Goal: Information Seeking & Learning: Find specific page/section

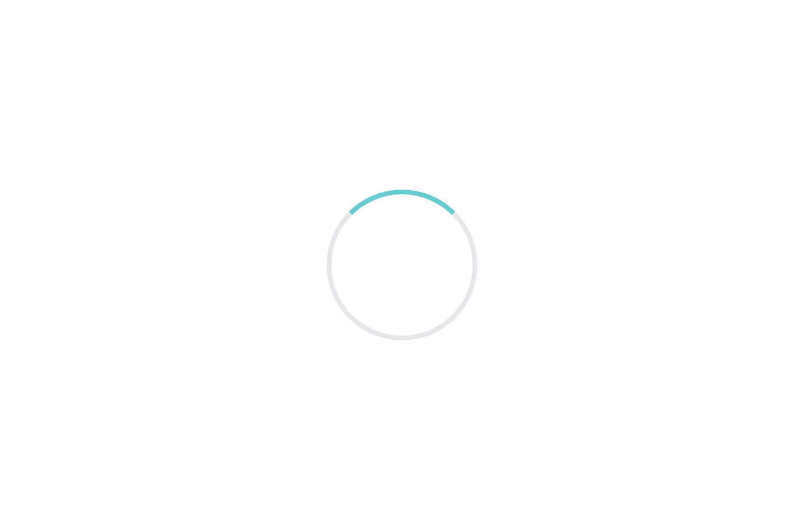
scroll to position [47, 0]
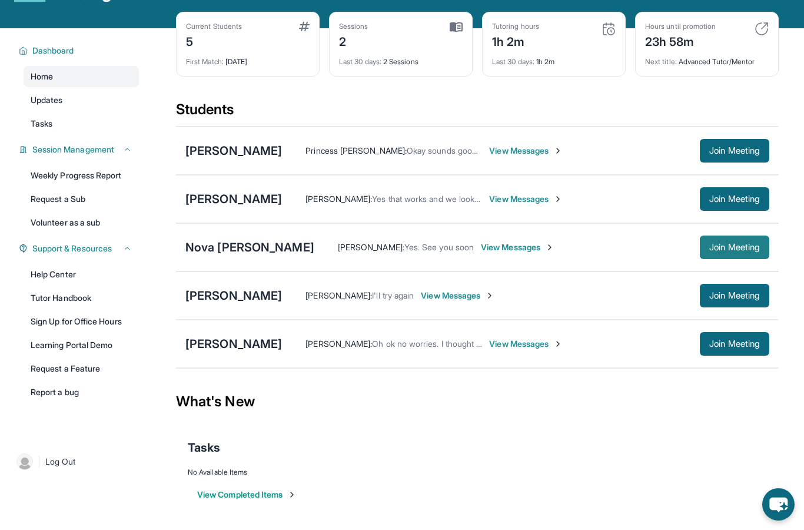
click at [750, 244] on span "Join Meeting" at bounding box center [734, 247] width 51 height 7
click at [231, 251] on div "Nova [PERSON_NAME]" at bounding box center [249, 247] width 129 height 16
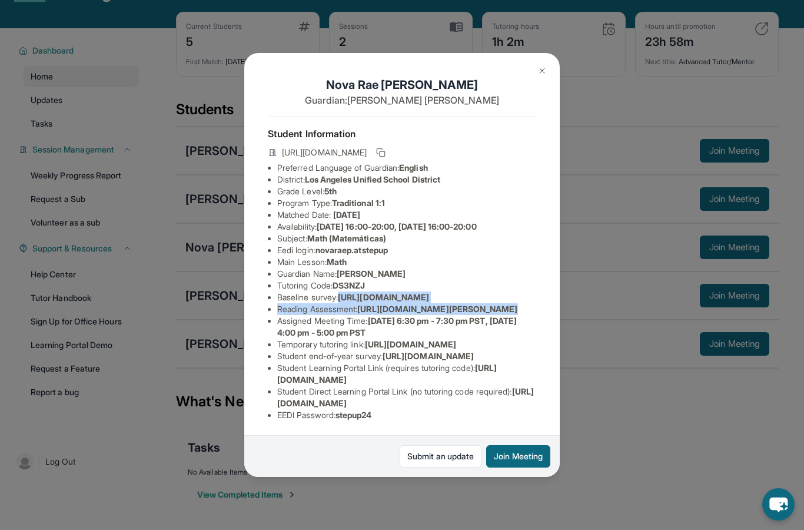
scroll to position [0, 422]
drag, startPoint x: 277, startPoint y: 291, endPoint x: 540, endPoint y: 317, distance: 263.8
click at [540, 317] on div "Nova Rae Parker Guardian: Ramona Robinson Student Information https://student-p…" at bounding box center [401, 265] width 315 height 424
copy li "https://airtable.com/apprlfn8WjpjBUn2G/shrK0QR6AaNyG5psY?prefill_Type%20of%20Fo…"
click at [427, 207] on div "Nova Rae Parker Guardian: Ramona Robinson Student Information https://student-p…" at bounding box center [401, 265] width 315 height 424
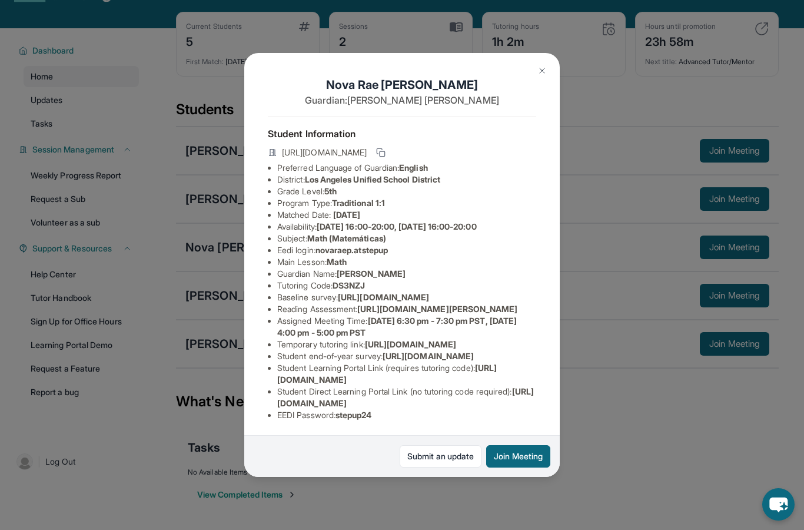
click at [545, 66] on img at bounding box center [541, 70] width 9 height 9
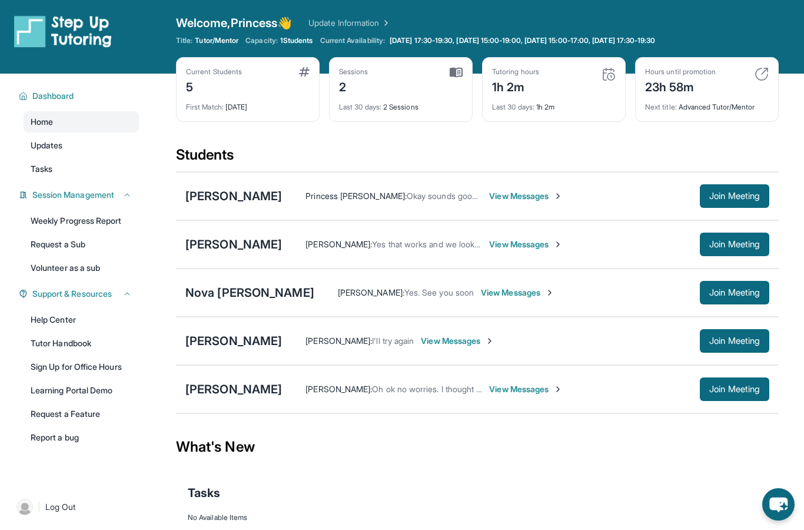
scroll to position [1, 0]
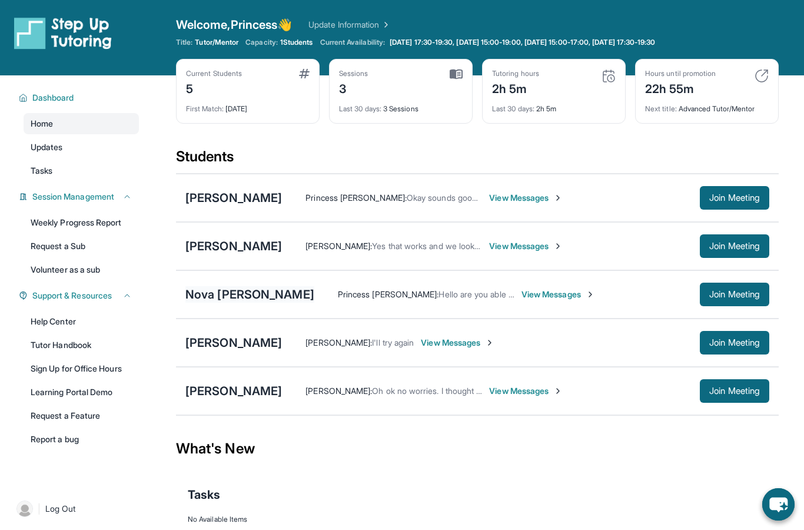
click at [245, 292] on div "Nova [PERSON_NAME]" at bounding box center [249, 294] width 129 height 16
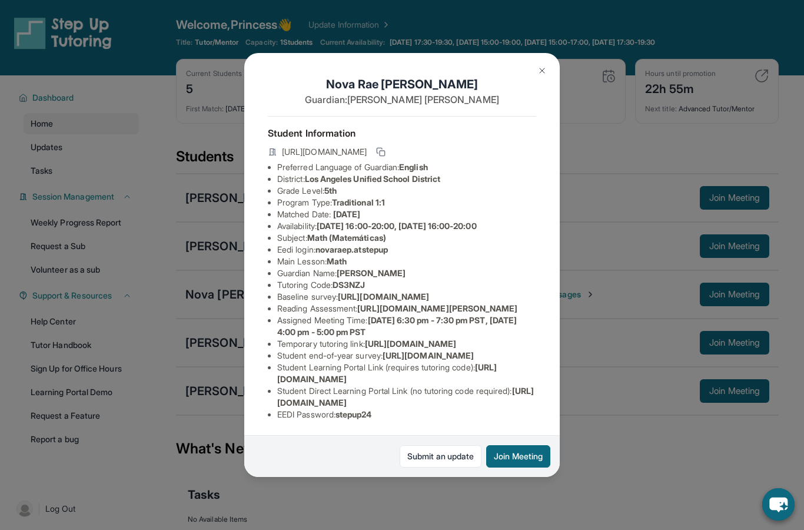
scroll to position [60, 0]
drag, startPoint x: 277, startPoint y: 360, endPoint x: 400, endPoint y: 374, distance: 123.8
click at [400, 374] on ul "Preferred Language of Guardian: English District: Los Angeles Unified School Di…" at bounding box center [402, 290] width 268 height 259
copy li "https://www.thelessonspace.com/space/172c2348-03d5-413e-b15f-a70d82ba2e39/"
click at [418, 350] on li "Temporary tutoring link : https://www.thelessonspace.com/space/172c2348-03d5-41…" at bounding box center [406, 344] width 259 height 12
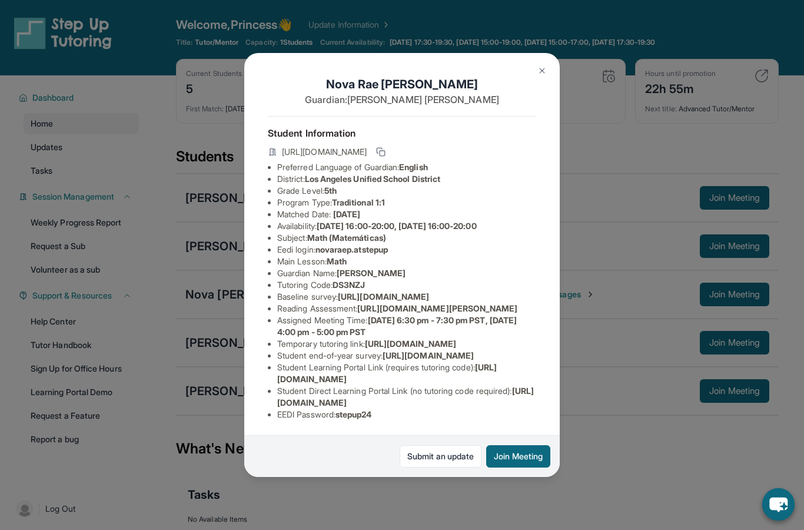
click at [613, 218] on div "Nova Rae Parker Guardian: Ramona Robinson Student Information https://student-p…" at bounding box center [402, 265] width 804 height 530
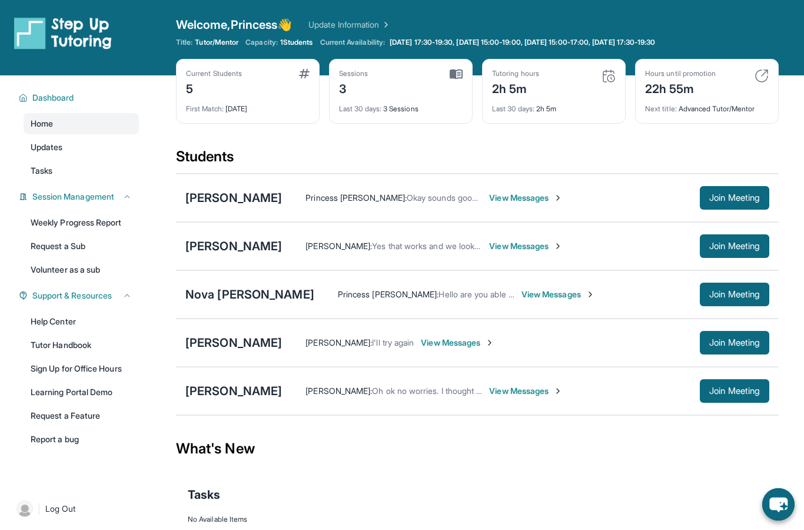
scroll to position [47, 0]
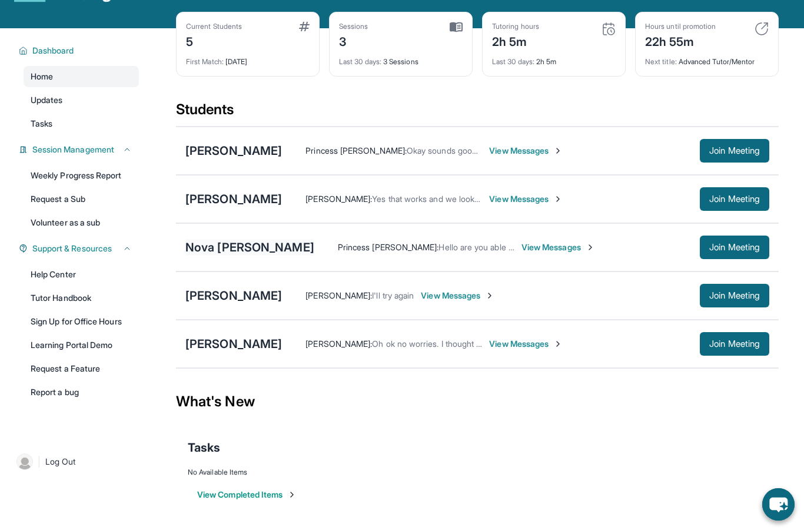
click at [222, 243] on div "Nova [PERSON_NAME]" at bounding box center [249, 247] width 129 height 16
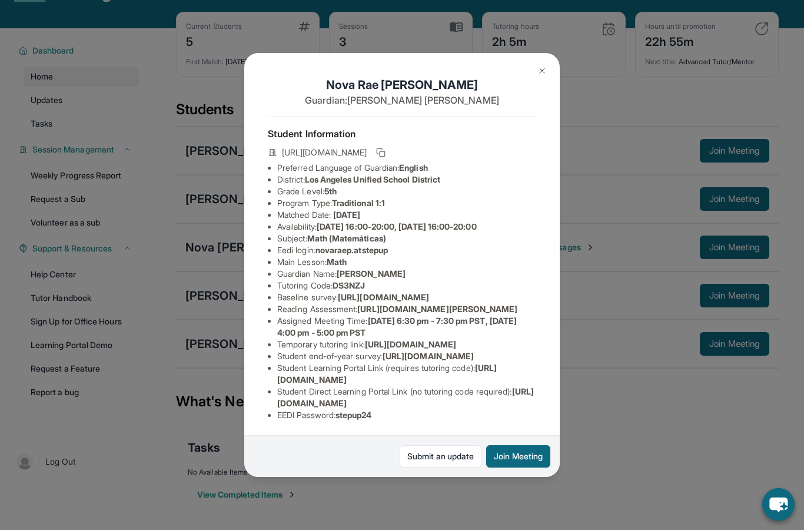
click at [543, 66] on img at bounding box center [541, 70] width 9 height 9
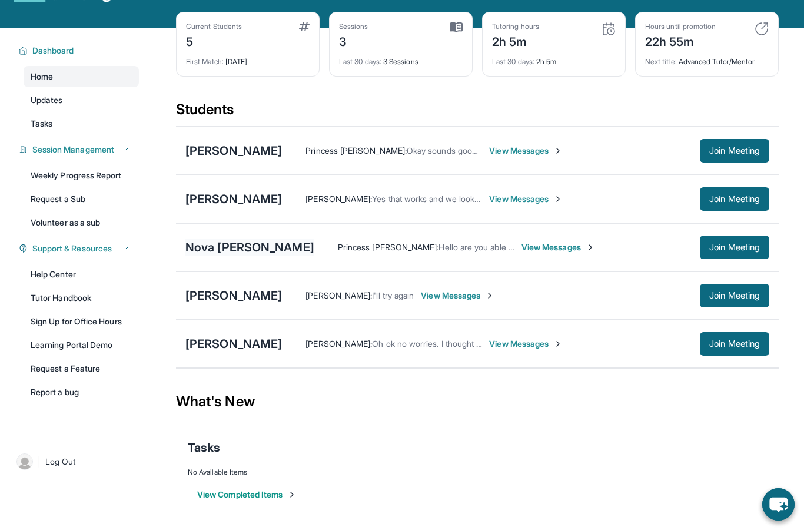
click at [224, 250] on div "Nova Rae Parker" at bounding box center [249, 247] width 129 height 16
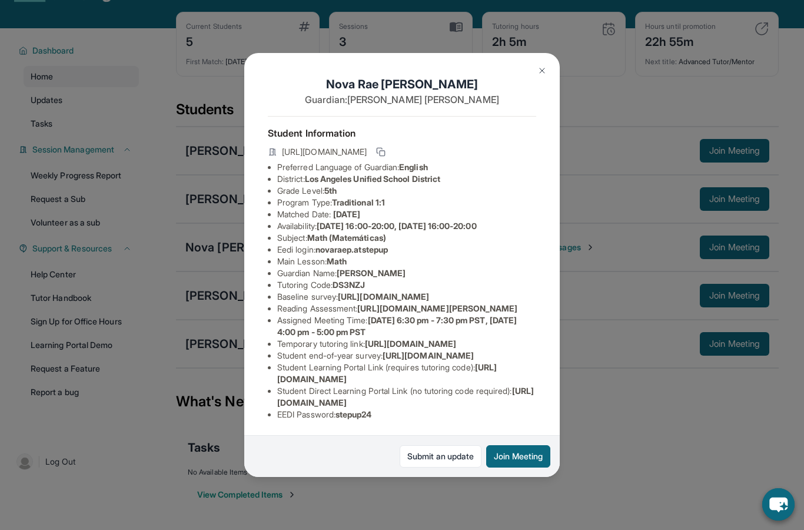
scroll to position [39, 0]
click at [545, 66] on img at bounding box center [541, 70] width 9 height 9
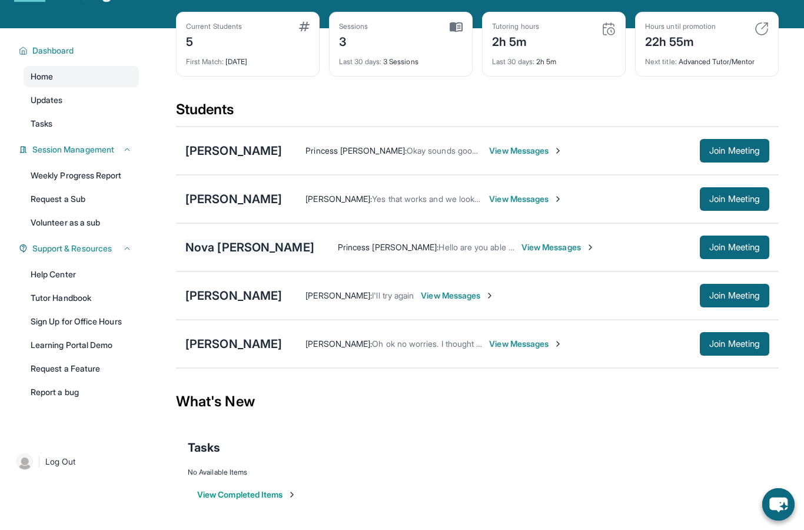
click at [239, 251] on div "Nova Rae Parker" at bounding box center [249, 247] width 129 height 16
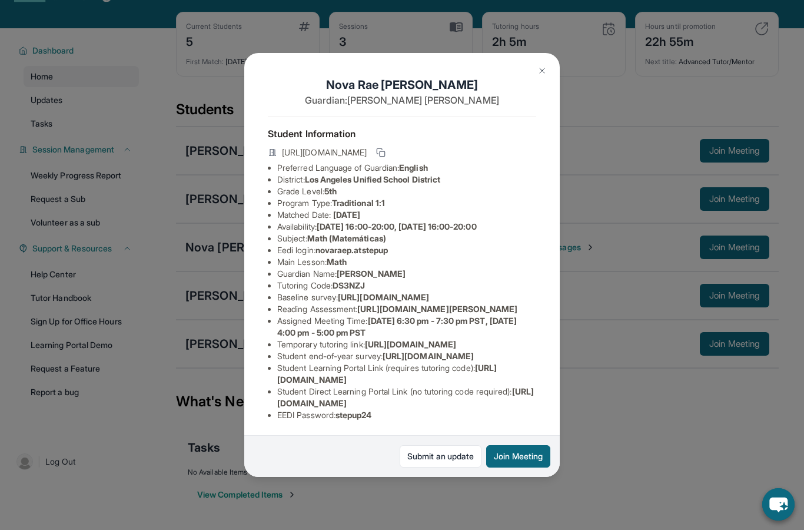
drag, startPoint x: 321, startPoint y: 232, endPoint x: 395, endPoint y: 235, distance: 73.6
click at [388, 245] on span "novaraep.atstepup" at bounding box center [351, 250] width 72 height 10
copy li "novaraep.atstepup"
click at [428, 256] on li "Main Lesson : Math" at bounding box center [406, 262] width 259 height 12
click at [538, 66] on img at bounding box center [541, 70] width 9 height 9
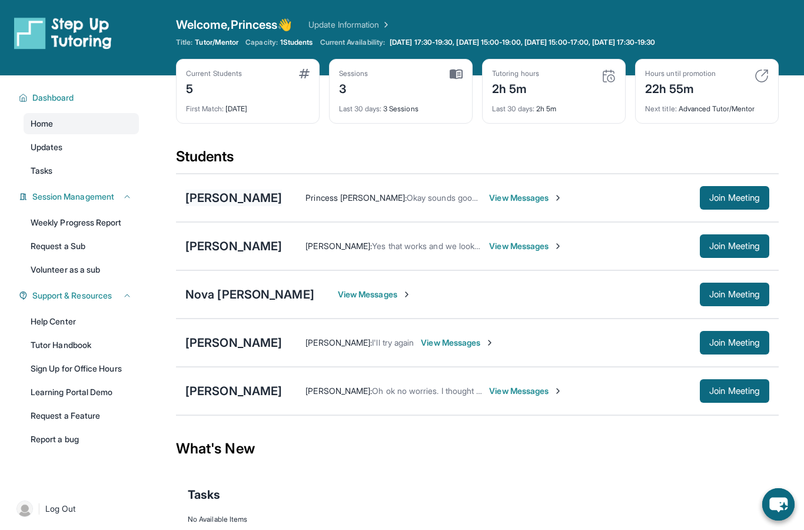
click at [214, 199] on div "[PERSON_NAME]" at bounding box center [233, 197] width 97 height 16
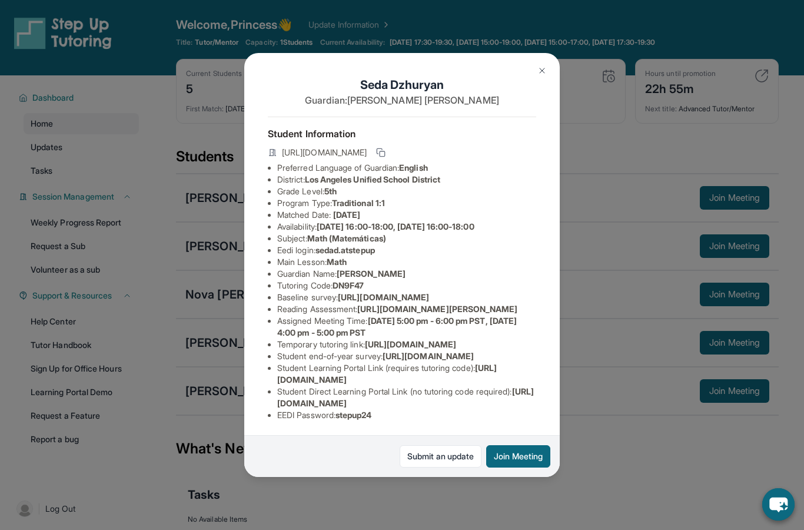
click at [538, 66] on img at bounding box center [541, 70] width 9 height 9
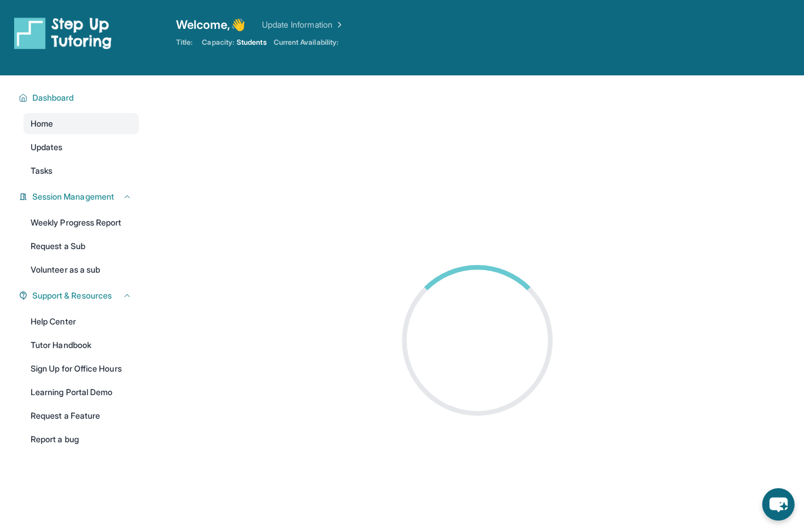
scroll to position [47, 0]
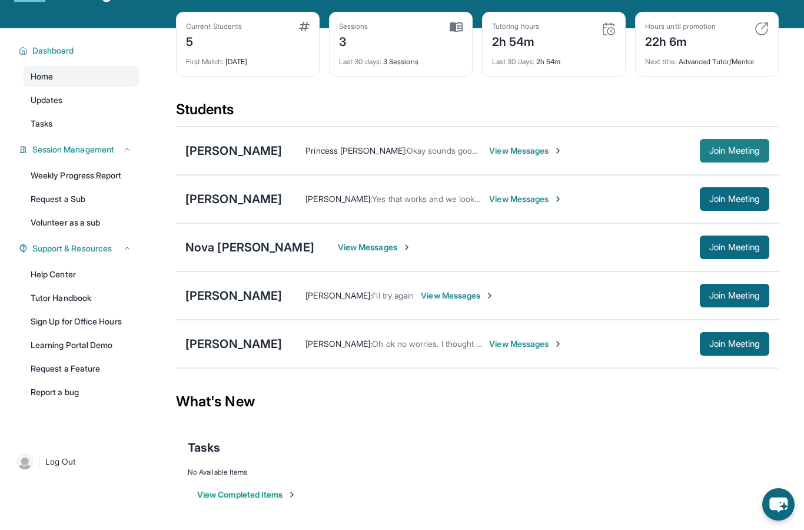
click at [742, 151] on span "Join Meeting" at bounding box center [734, 150] width 51 height 7
click at [213, 159] on div "[PERSON_NAME] Princess [PERSON_NAME] : Okay sounds good I'll see seda [DATE] an…" at bounding box center [477, 151] width 603 height 48
click at [212, 156] on div "[PERSON_NAME]" at bounding box center [233, 150] width 97 height 16
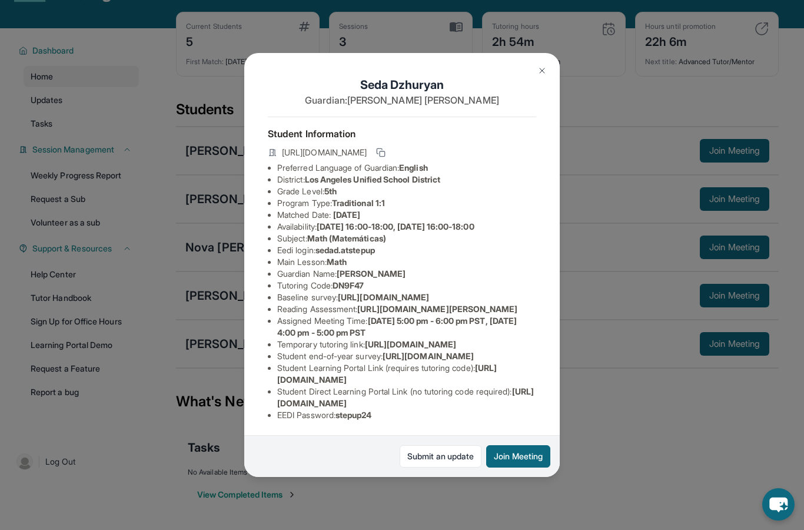
scroll to position [0, 425]
drag, startPoint x: 277, startPoint y: 292, endPoint x: 571, endPoint y: 311, distance: 294.9
click at [571, 311] on div "Seda Dzhuryan Guardian: Anna Karapetyan Student Information https://student-por…" at bounding box center [402, 265] width 804 height 530
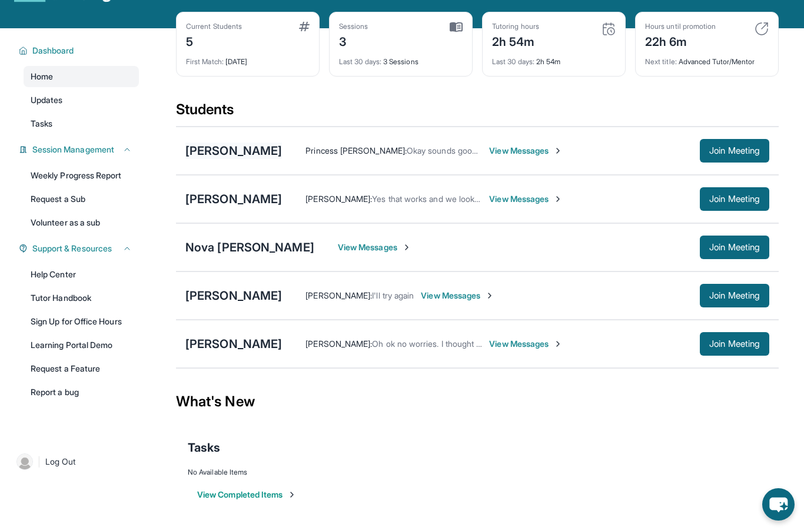
click at [225, 147] on div "[PERSON_NAME]" at bounding box center [233, 150] width 97 height 16
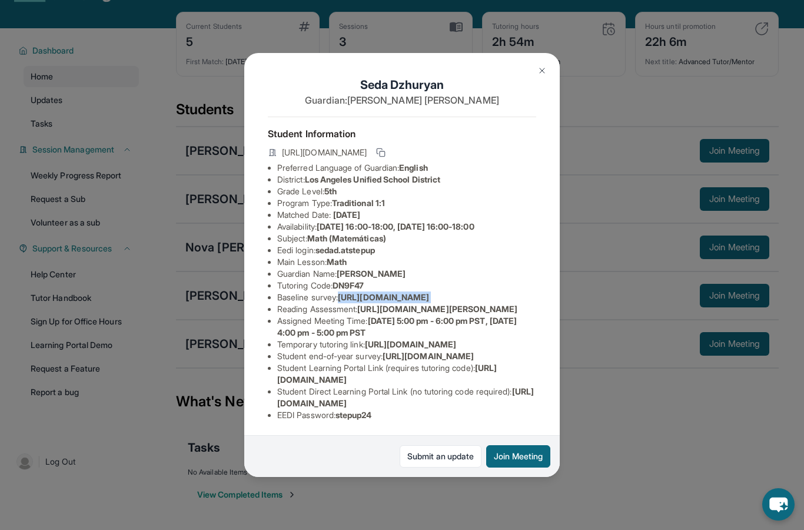
drag, startPoint x: 272, startPoint y: 294, endPoint x: 261, endPoint y: 322, distance: 30.6
click at [261, 322] on div "Seda Dzhuryan Guardian: Anna Karapetyan Student Information https://student-por…" at bounding box center [401, 265] width 315 height 424
copy li "https://airtable.com/apprlfn8WjpjBUn2G/shrK0QR6AaNyG5psY?prefill_Type%20of%20Fo…"
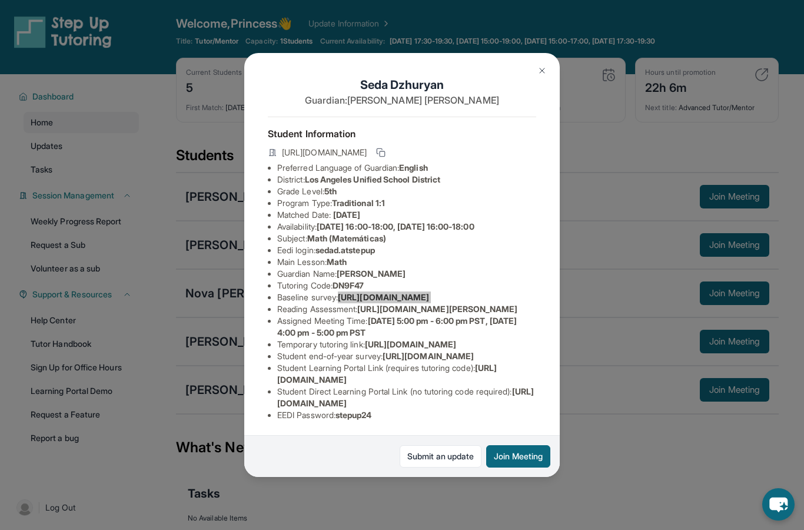
scroll to position [0, 0]
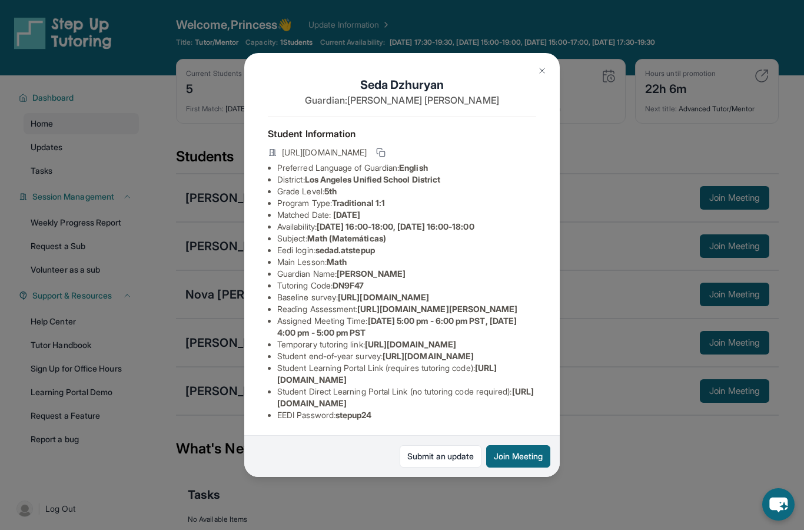
click at [439, 244] on li "Eedi login : sedad.atstepup" at bounding box center [406, 250] width 259 height 12
drag, startPoint x: 278, startPoint y: 326, endPoint x: 394, endPoint y: 337, distance: 115.8
click at [394, 338] on li "Temporary tutoring link : https://www.thelessonspace.com/space/bfd8da42-4506-43…" at bounding box center [406, 344] width 259 height 12
copy li "https://www.thelessonspace.com/space/bfd8da42-4506-43f3-896e-8002765010c8/"
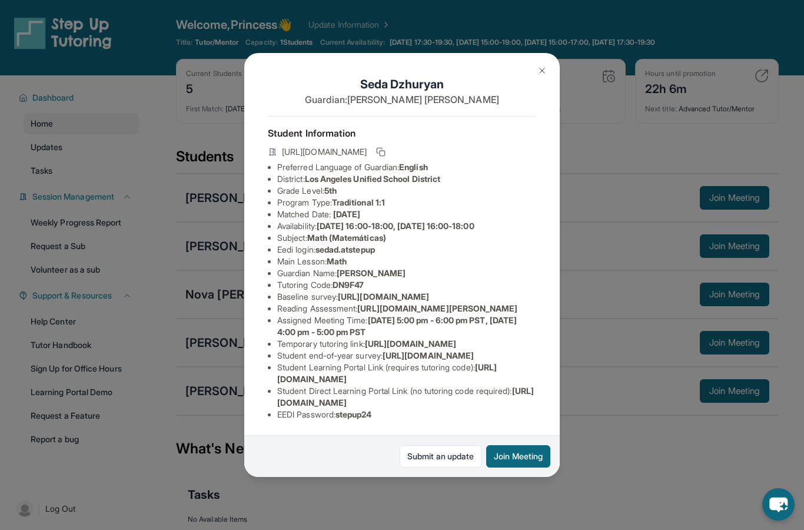
click at [696, 266] on div "Seda Dzhuryan Guardian: Anna Karapetyan Student Information https://student-por…" at bounding box center [402, 265] width 804 height 530
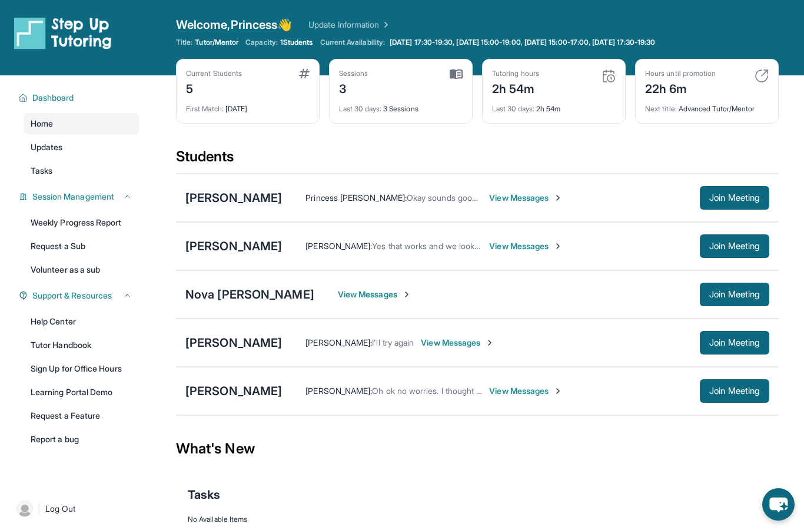
click at [219, 194] on div "[PERSON_NAME]" at bounding box center [233, 197] width 97 height 16
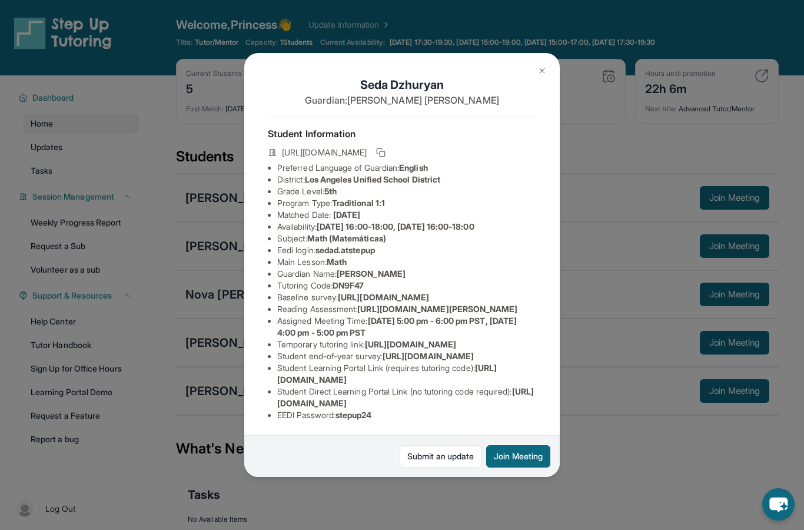
drag, startPoint x: 321, startPoint y: 229, endPoint x: 382, endPoint y: 228, distance: 60.6
click at [375, 245] on span "sedad.atstepup" at bounding box center [344, 250] width 59 height 10
copy li "sedad.atstepup"
click at [458, 291] on li "Baseline survey : https://airtable.com/apprlfn8WjpjBUn2G/shrK0QR6AaNyG5psY?pref…" at bounding box center [406, 297] width 259 height 12
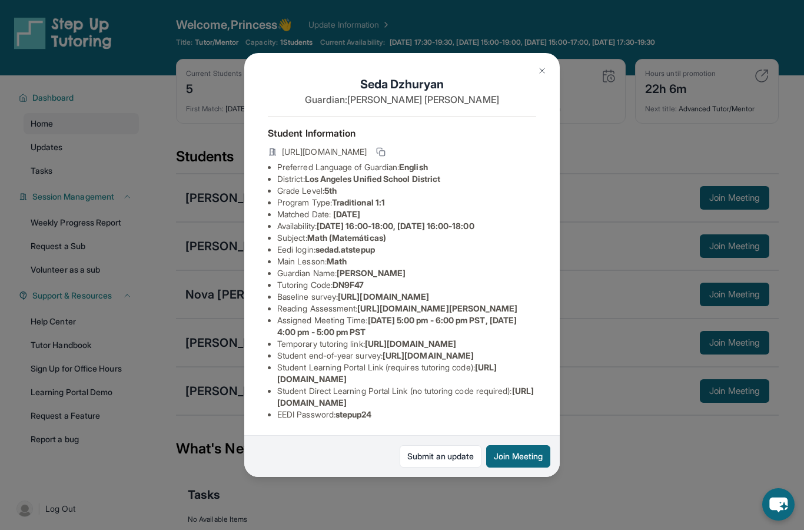
scroll to position [75, 0]
drag, startPoint x: 321, startPoint y: 157, endPoint x: 383, endPoint y: 152, distance: 62.6
click at [375, 244] on span "sedad.atstepup" at bounding box center [344, 249] width 59 height 10
copy li "sedad.atstepup"
click at [407, 244] on li "Eedi login : sedad.atstepup" at bounding box center [406, 250] width 259 height 12
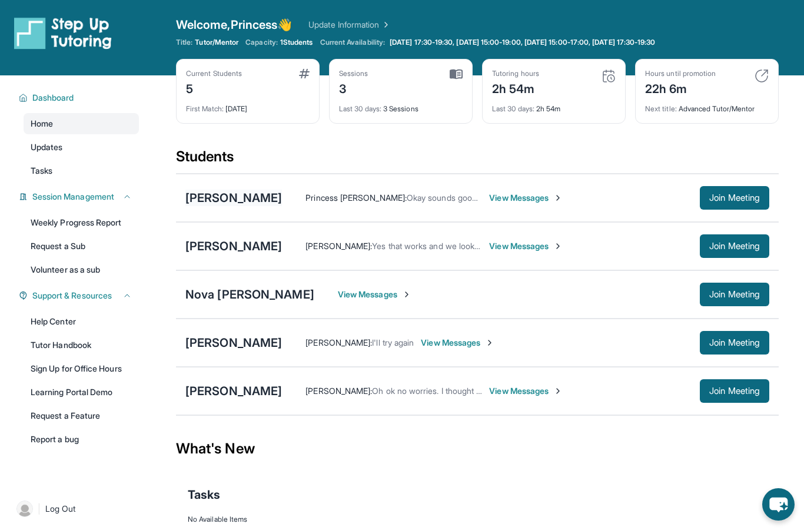
click at [237, 195] on div "[PERSON_NAME]" at bounding box center [233, 197] width 97 height 16
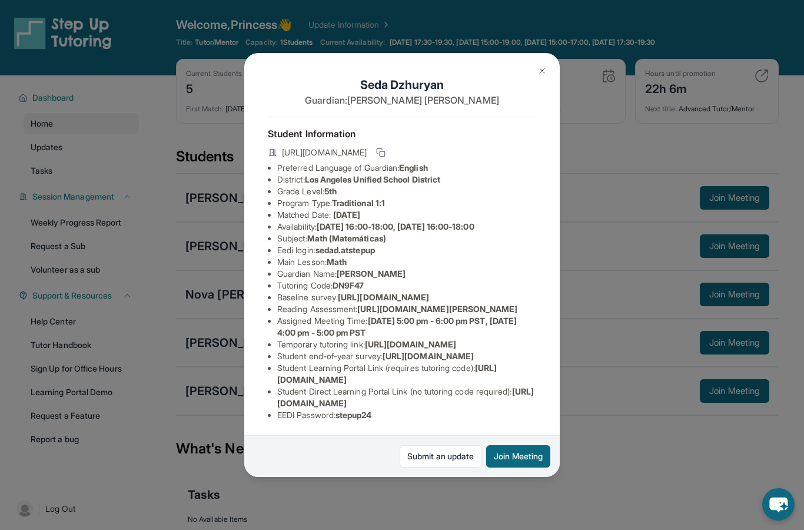
click at [539, 66] on img at bounding box center [541, 70] width 9 height 9
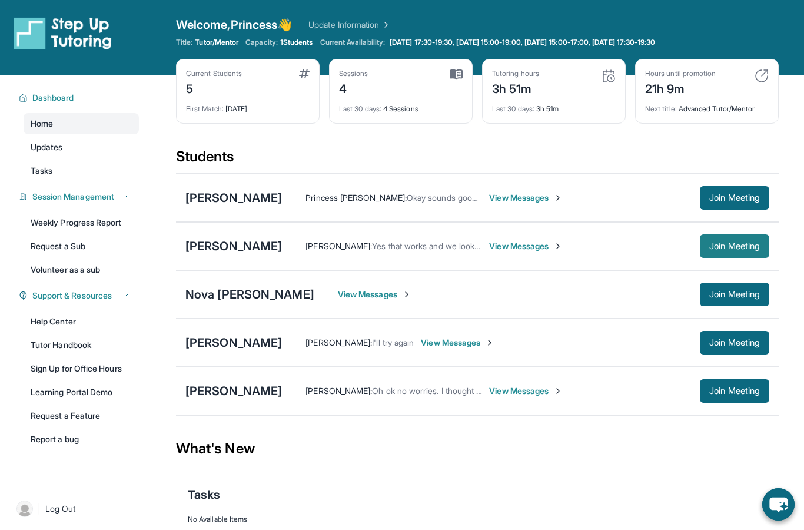
click at [717, 242] on span "Join Meeting" at bounding box center [734, 245] width 51 height 7
click at [207, 241] on div "Julian Barboza" at bounding box center [233, 246] width 97 height 16
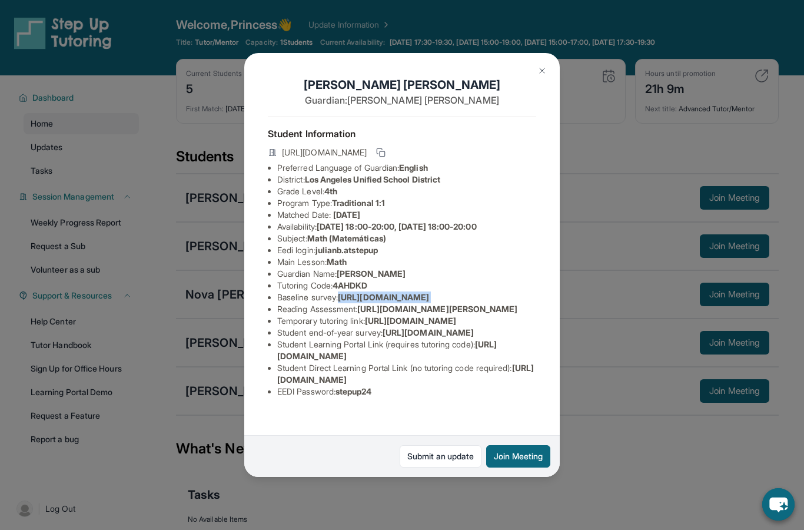
drag, startPoint x: 278, startPoint y: 291, endPoint x: 275, endPoint y: 320, distance: 29.0
click at [275, 320] on ul "Preferred Language of Guardian: English District: Los Angeles Unified School Di…" at bounding box center [402, 279] width 268 height 235
copy li "https://airtable.com/apprlfn8WjpjBUn2G/shrK0QR6AaNyG5psY?prefill_Type%20of%20Fo…"
click at [541, 66] on img at bounding box center [541, 70] width 9 height 9
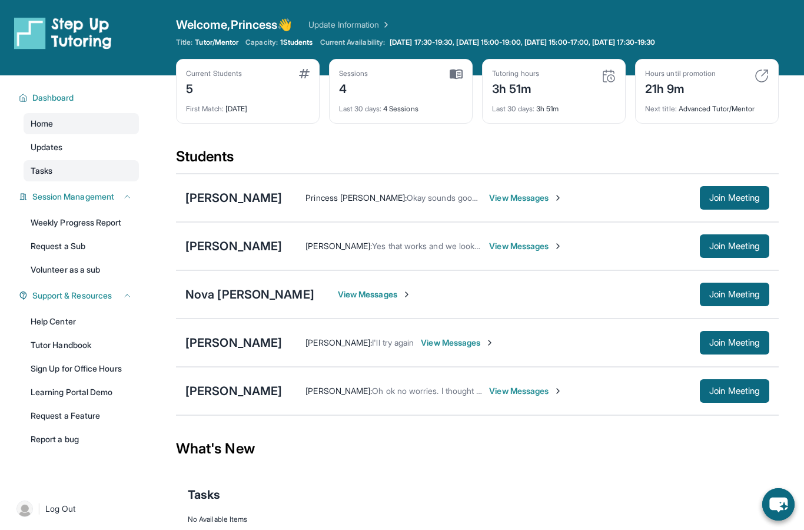
click at [57, 177] on link "Tasks" at bounding box center [81, 170] width 115 height 21
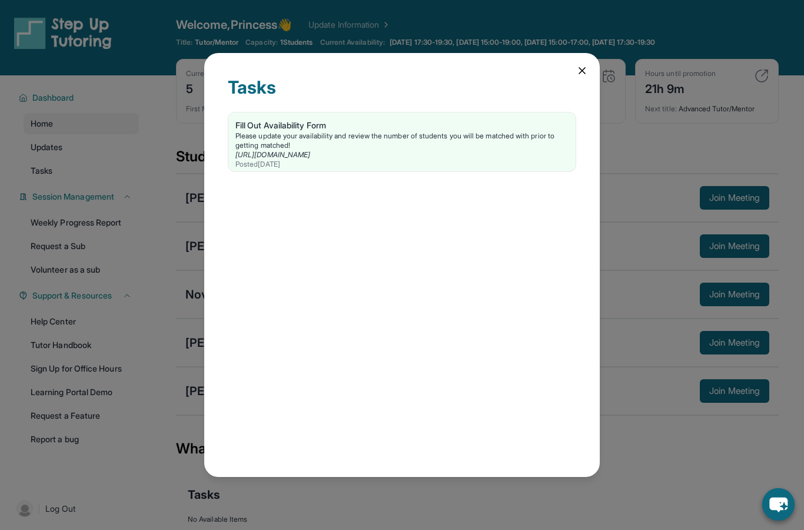
click at [583, 68] on icon at bounding box center [582, 71] width 6 height 6
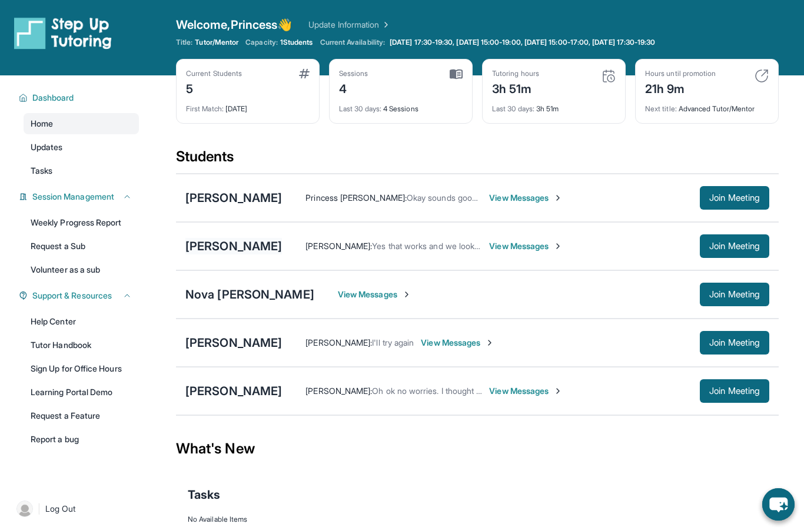
click at [230, 254] on div "Julian Barboza" at bounding box center [233, 246] width 97 height 16
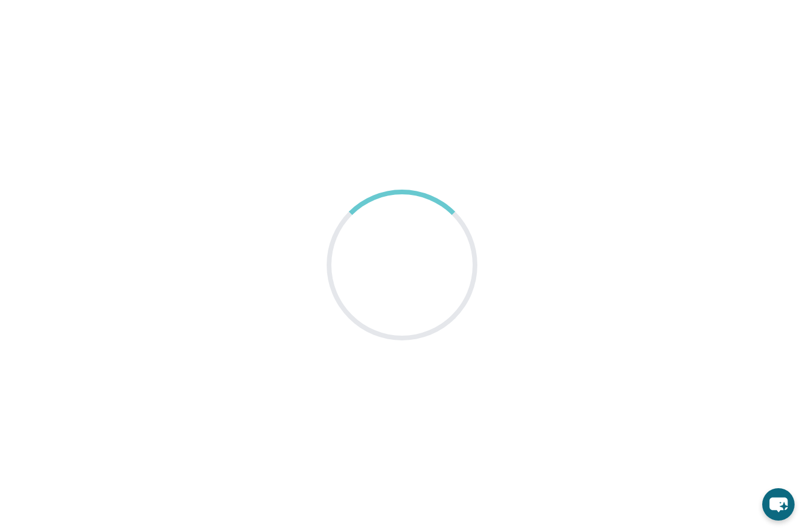
click at [221, 248] on main at bounding box center [402, 265] width 804 height 530
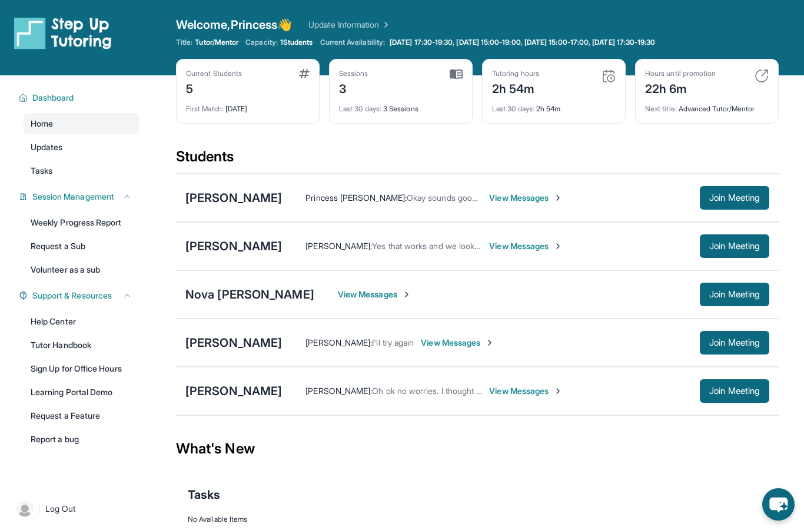
click at [215, 255] on div "[PERSON_NAME] [PERSON_NAME] : Yes that works and we look forward to working wit…" at bounding box center [477, 246] width 603 height 48
click at [220, 248] on div "[PERSON_NAME]" at bounding box center [233, 246] width 97 height 16
